Goal: Navigation & Orientation: Find specific page/section

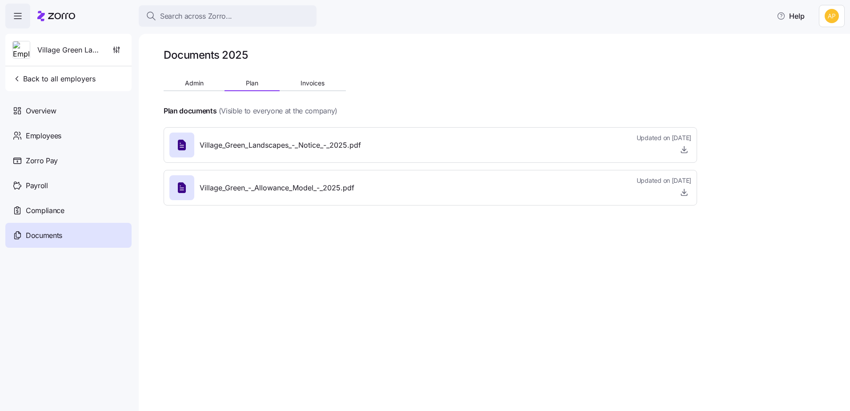
click at [254, 286] on div "Documents 2025 Admin Plan Invoices Plan documents (Visible to everyone at the c…" at bounding box center [494, 222] width 711 height 377
click at [76, 233] on div "Documents" at bounding box center [68, 235] width 126 height 25
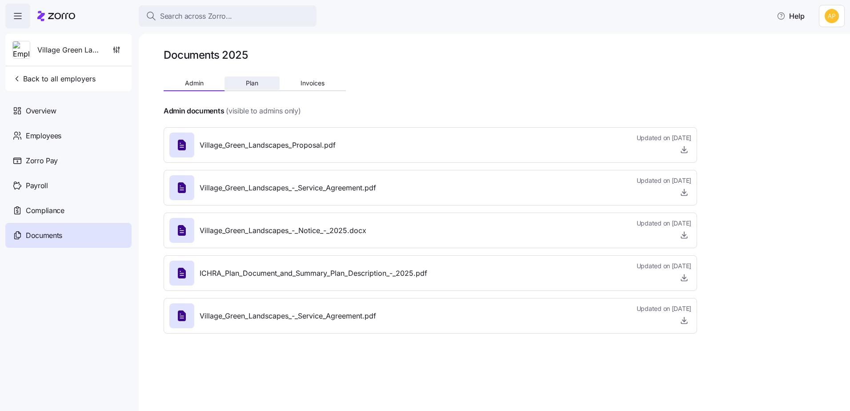
click at [260, 84] on button "Plan" at bounding box center [252, 82] width 55 height 13
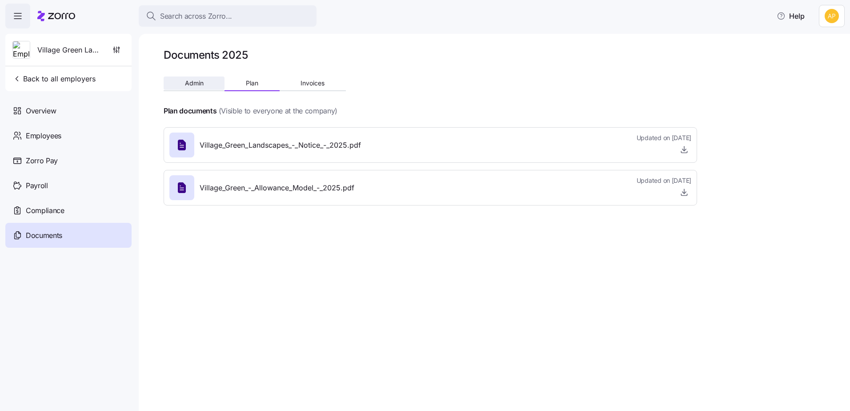
drag, startPoint x: 308, startPoint y: 82, endPoint x: 183, endPoint y: 89, distance: 125.6
click at [308, 81] on span "Invoices" at bounding box center [313, 83] width 24 height 6
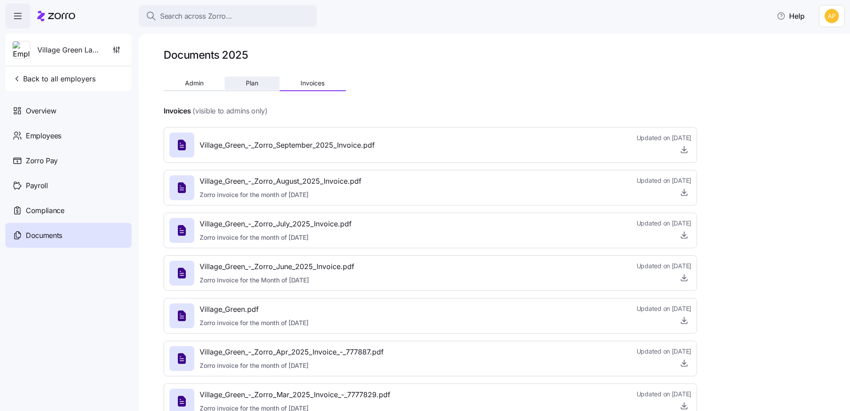
click at [240, 83] on button "Plan" at bounding box center [252, 82] width 55 height 13
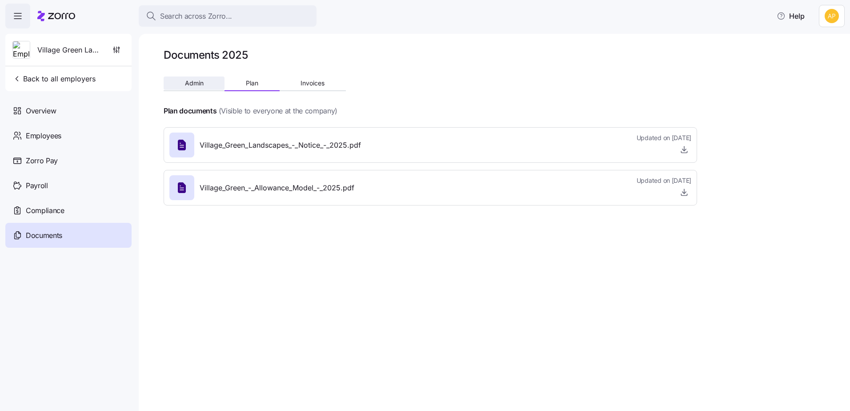
click at [208, 88] on button "Admin" at bounding box center [194, 82] width 61 height 13
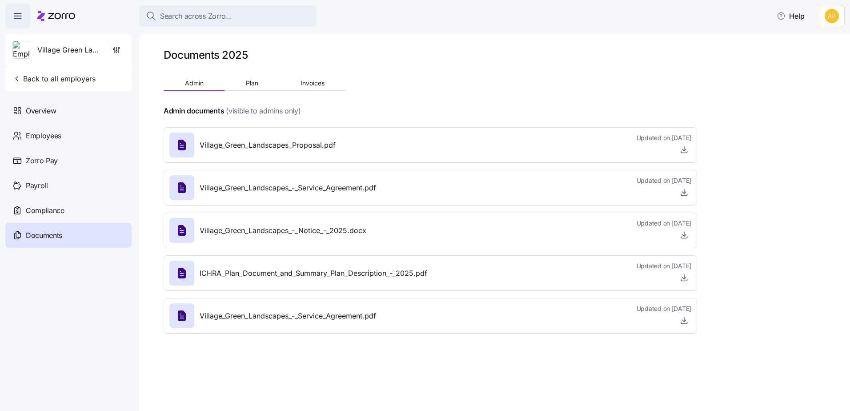
click at [287, 348] on div "Documents 2025 Admin Plan Invoices Admin documents (visible to admins only) Vil…" at bounding box center [494, 222] width 711 height 377
click at [40, 208] on span "Compliance" at bounding box center [45, 210] width 39 height 11
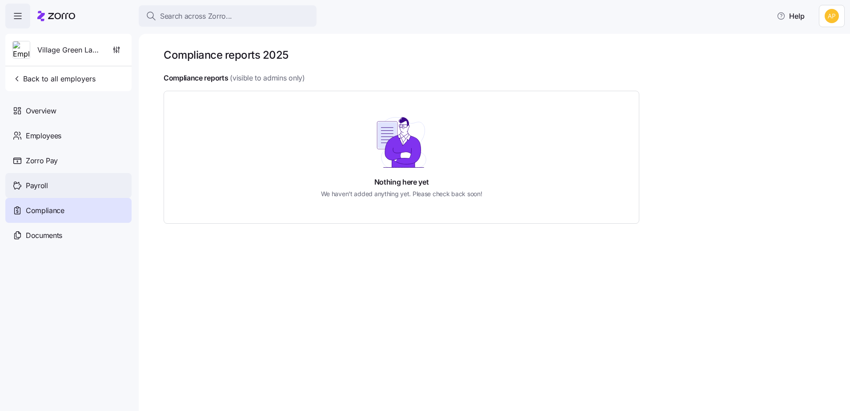
click at [41, 185] on span "Payroll" at bounding box center [37, 185] width 22 height 11
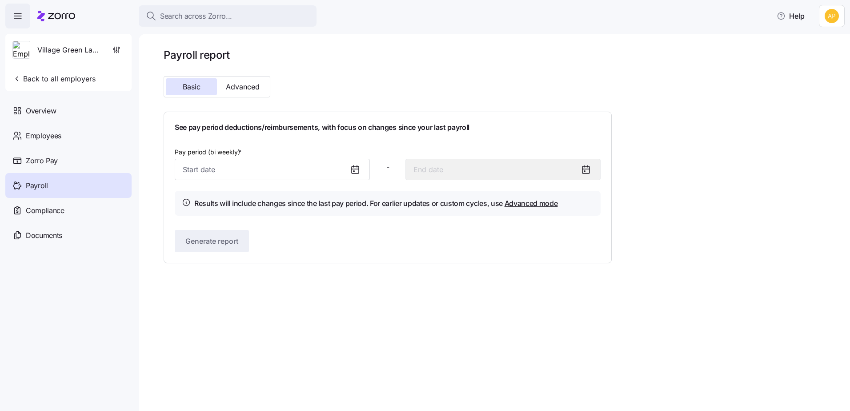
click at [46, 156] on span "Zorro Pay" at bounding box center [42, 160] width 32 height 11
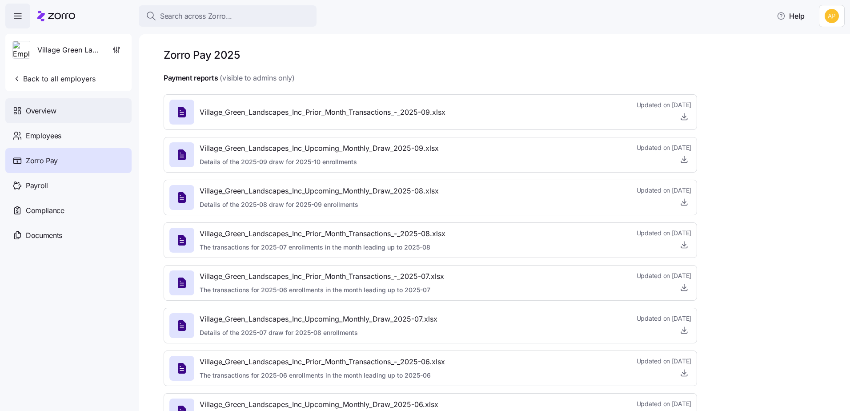
click at [46, 109] on span "Overview" at bounding box center [41, 110] width 30 height 11
